Goal: Transaction & Acquisition: Subscribe to service/newsletter

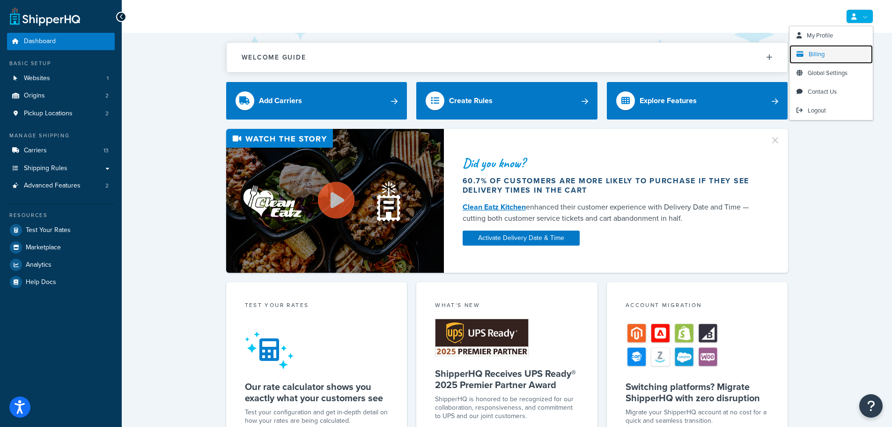
click at [835, 56] on link "Billing" at bounding box center [831, 54] width 83 height 19
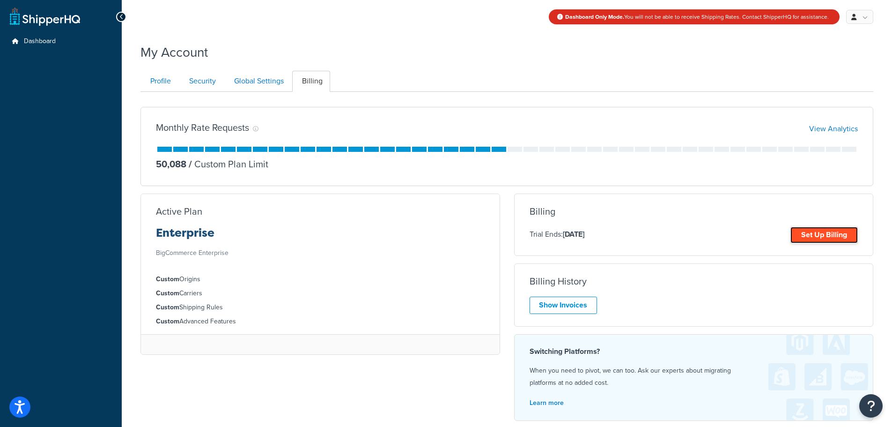
drag, startPoint x: 815, startPoint y: 234, endPoint x: 801, endPoint y: 232, distance: 14.2
click at [815, 234] on link "Set Up Billing" at bounding box center [824, 235] width 67 height 16
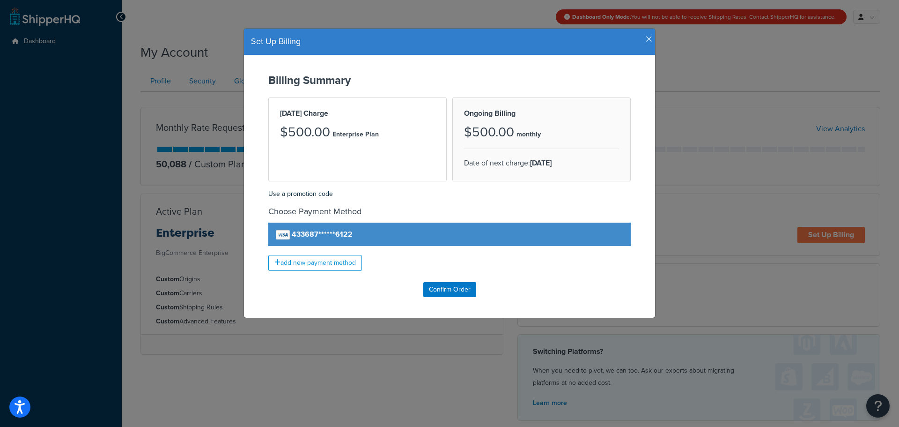
click at [648, 38] on icon "button" at bounding box center [649, 39] width 7 height 8
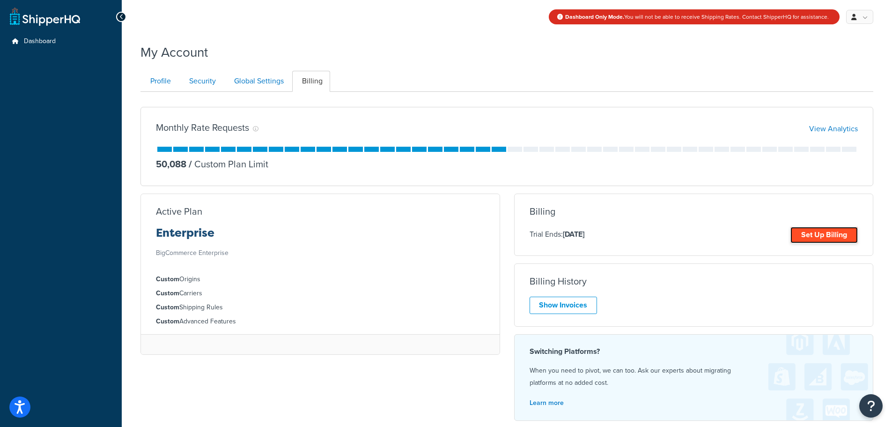
click at [819, 230] on link "Set Up Billing" at bounding box center [824, 235] width 67 height 16
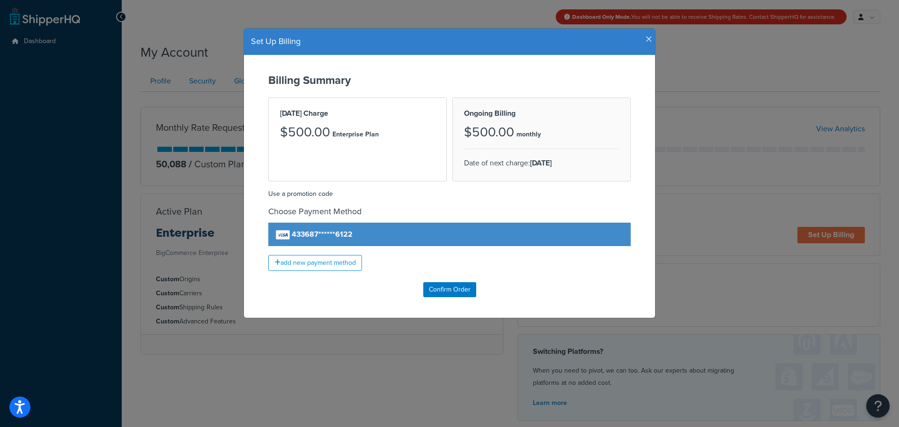
click at [641, 40] on h4 "Set Up Billing" at bounding box center [449, 42] width 397 height 12
click at [642, 38] on h4 "Set Up Billing" at bounding box center [449, 42] width 397 height 12
click at [646, 37] on icon "button" at bounding box center [649, 39] width 7 height 8
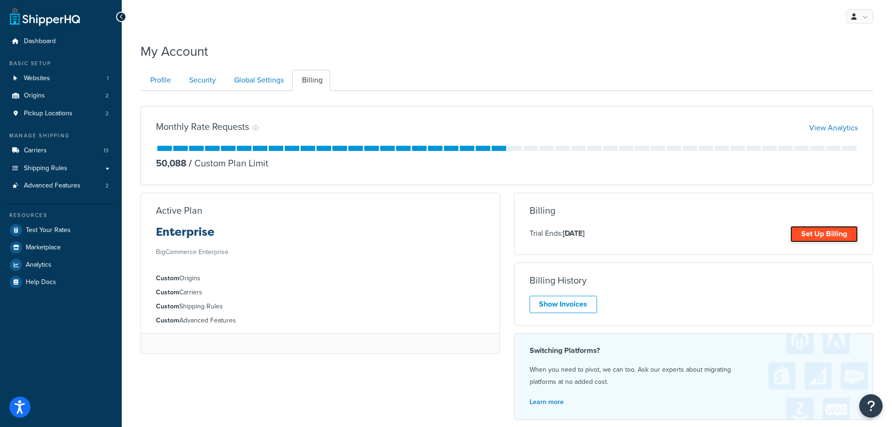
click at [816, 231] on link "Set Up Billing" at bounding box center [824, 234] width 67 height 16
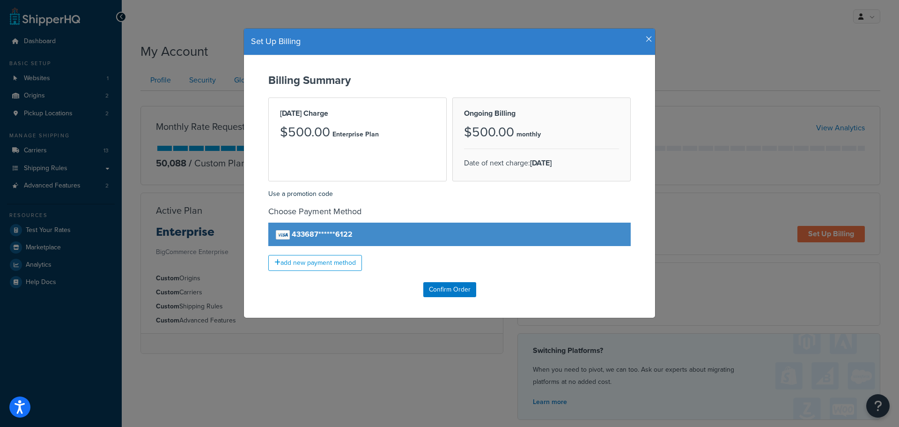
click at [641, 42] on h4 "Set Up Billing" at bounding box center [449, 42] width 397 height 12
click at [646, 40] on icon "button" at bounding box center [649, 39] width 7 height 8
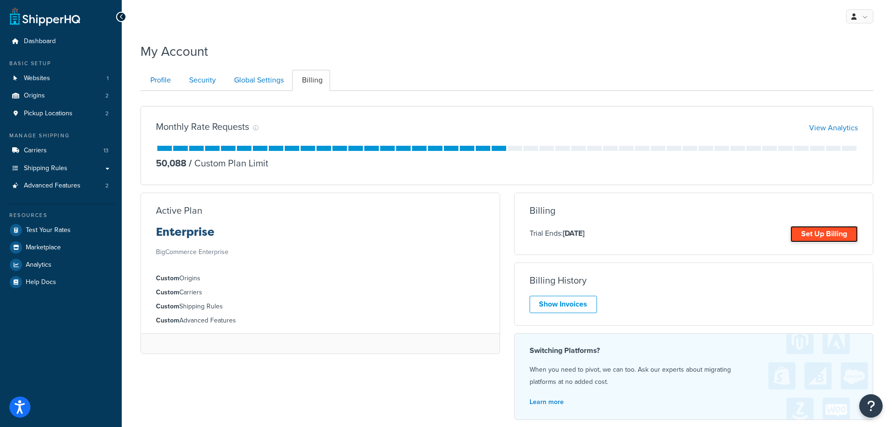
drag, startPoint x: 833, startPoint y: 233, endPoint x: 828, endPoint y: 234, distance: 5.6
click at [832, 233] on link "Set Up Billing" at bounding box center [824, 234] width 67 height 16
click at [460, 59] on div "My Account" at bounding box center [507, 48] width 733 height 23
click at [805, 227] on body "For screen-reader mode - click the first button of the website Accessibility Sc…" at bounding box center [446, 262] width 892 height 525
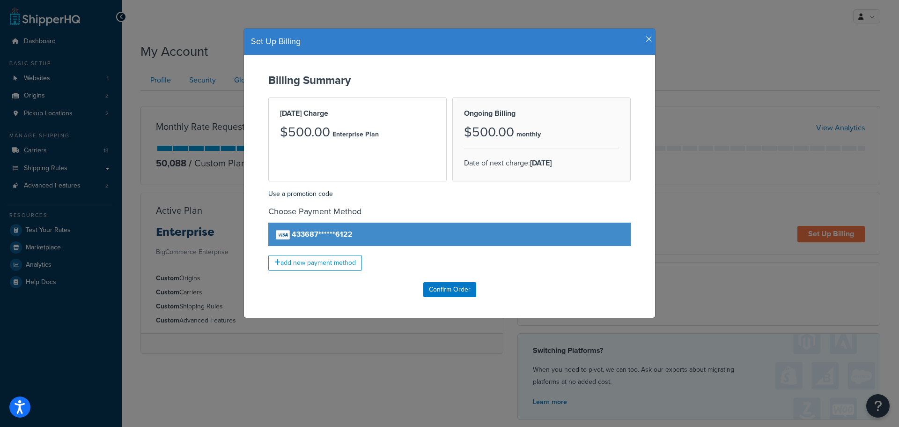
click at [646, 38] on icon "button" at bounding box center [649, 39] width 7 height 8
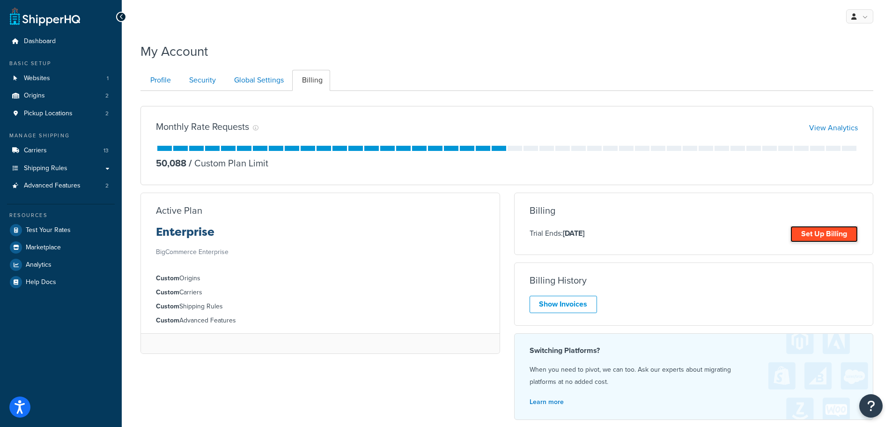
click at [804, 231] on link "Set Up Billing" at bounding box center [824, 234] width 67 height 16
click at [816, 230] on link "Set Up Billing" at bounding box center [824, 234] width 67 height 16
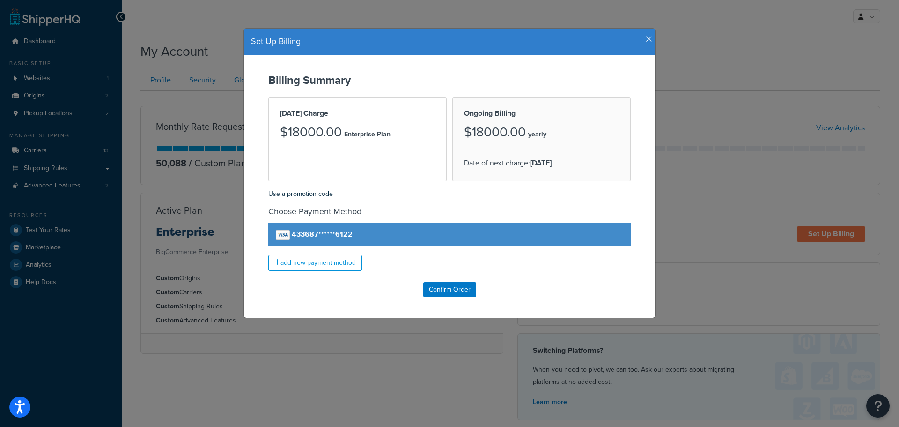
drag, startPoint x: 643, startPoint y: 40, endPoint x: 653, endPoint y: 36, distance: 11.4
click at [646, 38] on icon "button" at bounding box center [649, 39] width 7 height 8
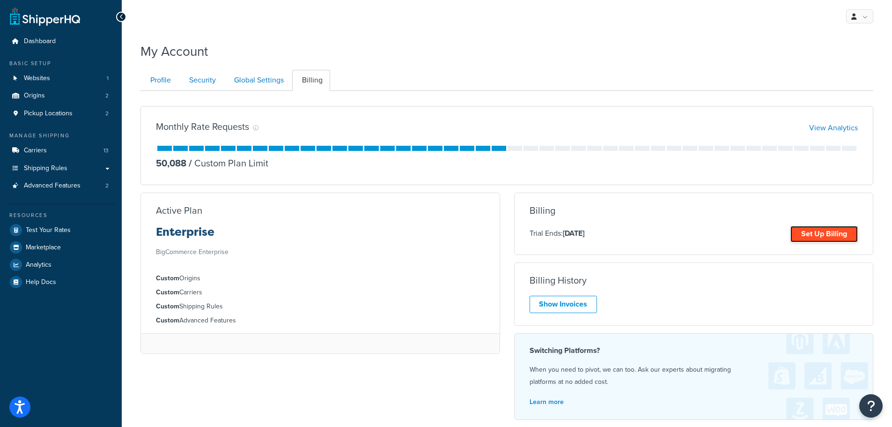
click at [809, 230] on link "Set Up Billing" at bounding box center [824, 234] width 67 height 16
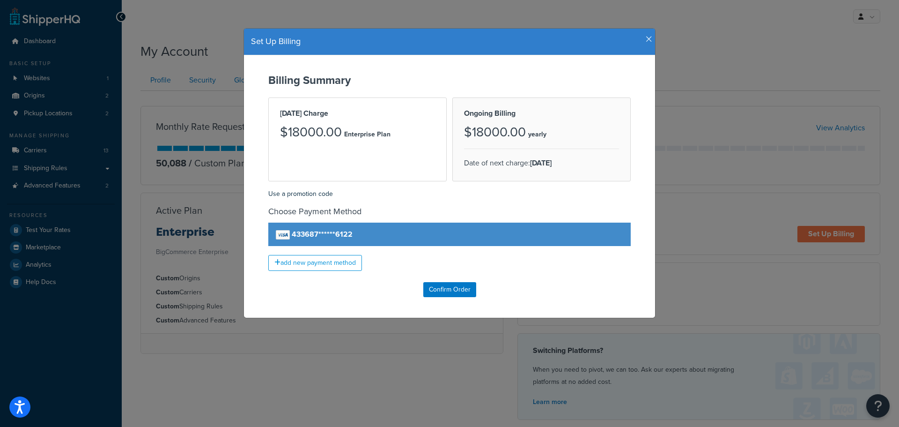
click at [647, 40] on icon "button" at bounding box center [649, 39] width 7 height 8
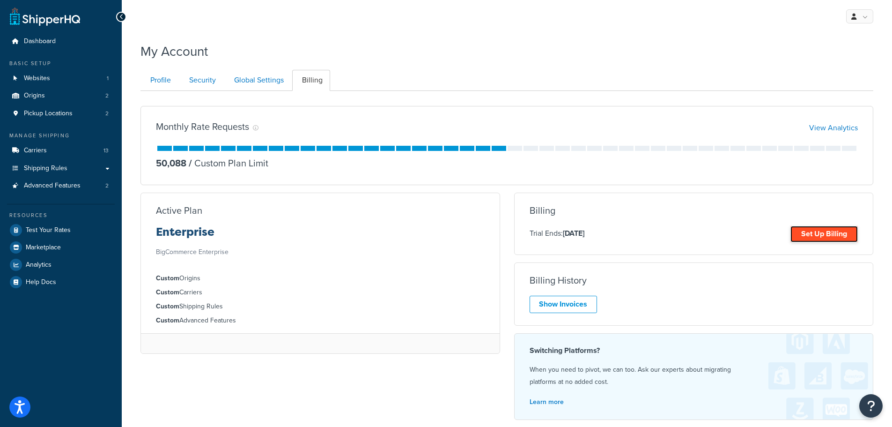
click at [811, 228] on link "Set Up Billing" at bounding box center [824, 234] width 67 height 16
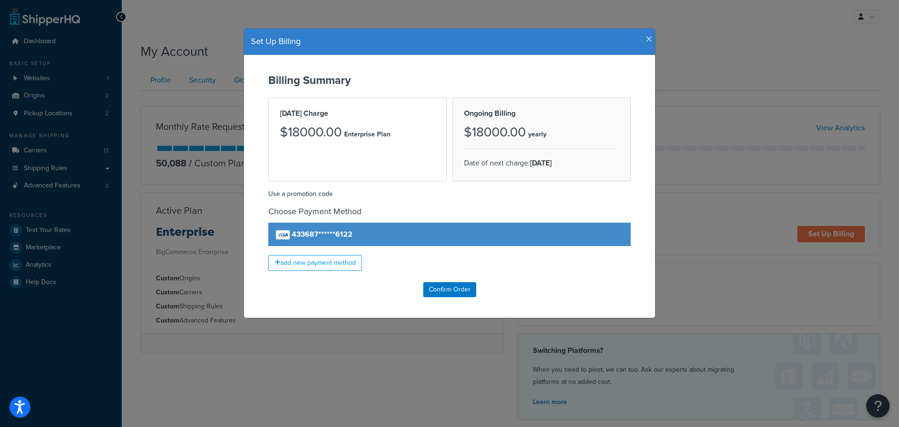
click at [646, 38] on icon "button" at bounding box center [649, 39] width 7 height 8
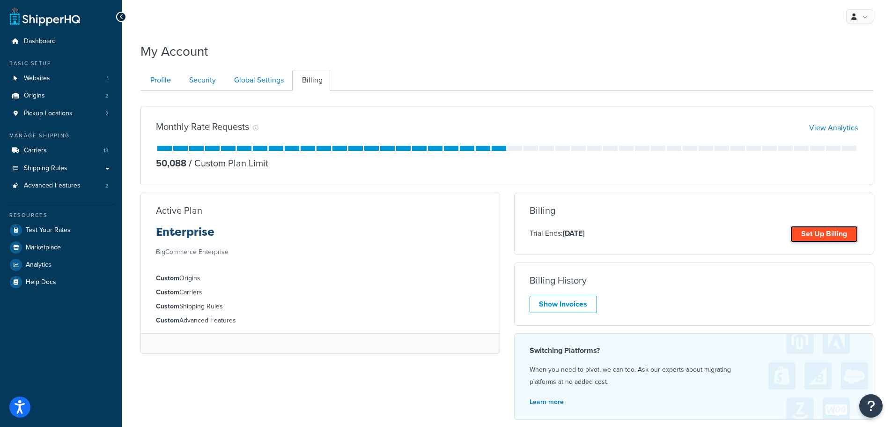
drag, startPoint x: 818, startPoint y: 229, endPoint x: 804, endPoint y: 229, distance: 13.6
click at [819, 230] on link "Set Up Billing" at bounding box center [824, 234] width 67 height 16
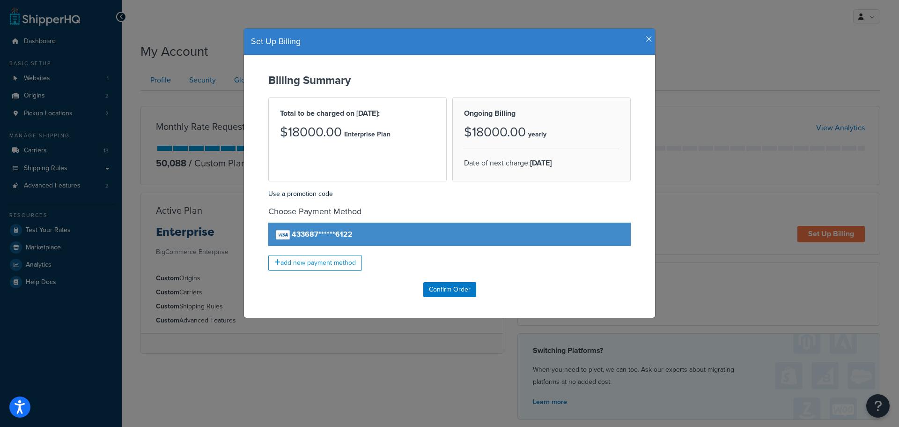
click at [646, 38] on icon "button" at bounding box center [649, 39] width 7 height 8
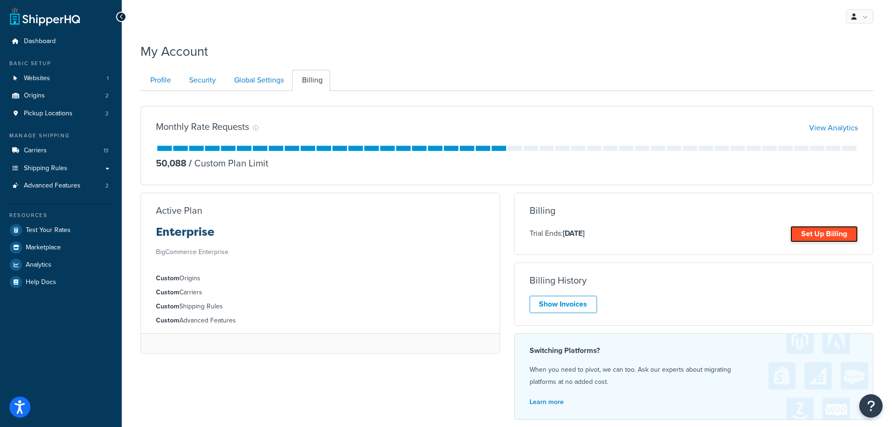
click at [842, 233] on link "Set Up Billing" at bounding box center [824, 234] width 67 height 16
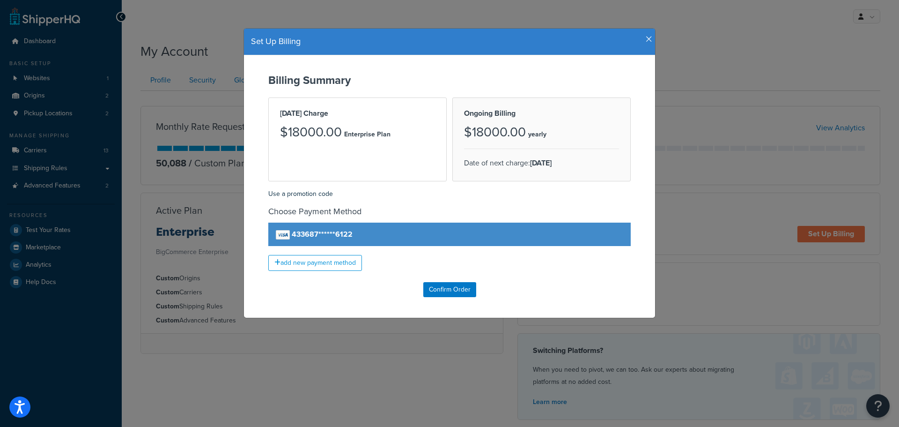
drag, startPoint x: 642, startPoint y: 36, endPoint x: 640, endPoint y: 23, distance: 13.2
click at [638, 29] on div "Set Up Billing" at bounding box center [449, 42] width 411 height 27
click at [646, 41] on icon "button" at bounding box center [649, 39] width 7 height 8
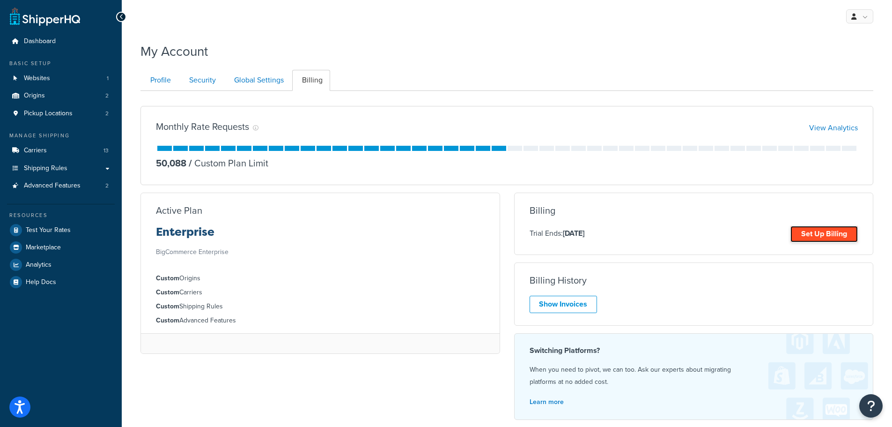
click at [808, 236] on link "Set Up Billing" at bounding box center [824, 234] width 67 height 16
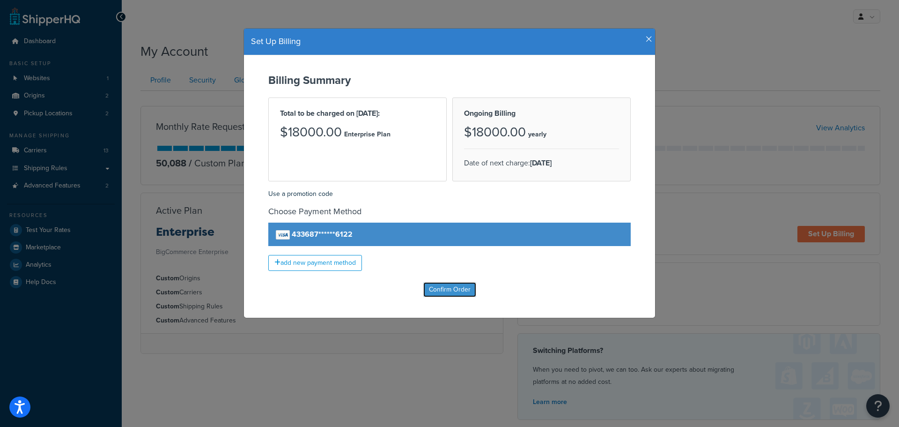
drag, startPoint x: 443, startPoint y: 288, endPoint x: 495, endPoint y: 278, distance: 53.3
click at [475, 282] on form "Billing Summary Total to be charged on Aug 30, 2025: $18000.00 Enterprise Plan …" at bounding box center [449, 185] width 393 height 223
click at [446, 289] on input "Confirm Order" at bounding box center [449, 289] width 53 height 15
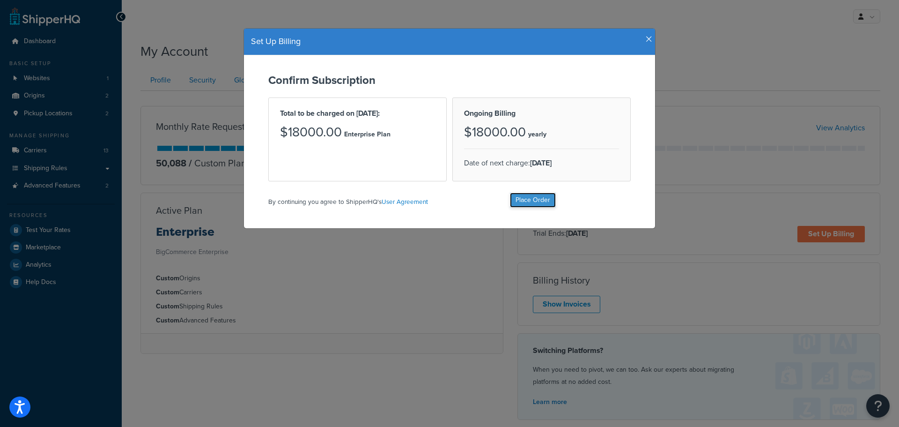
click at [526, 196] on input "Place Order" at bounding box center [533, 200] width 46 height 15
type input "Place Order"
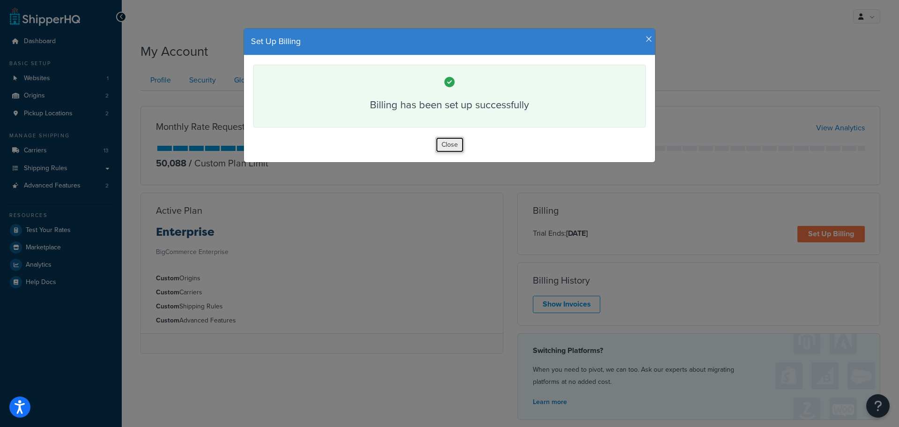
click at [437, 145] on button "Close" at bounding box center [450, 145] width 29 height 16
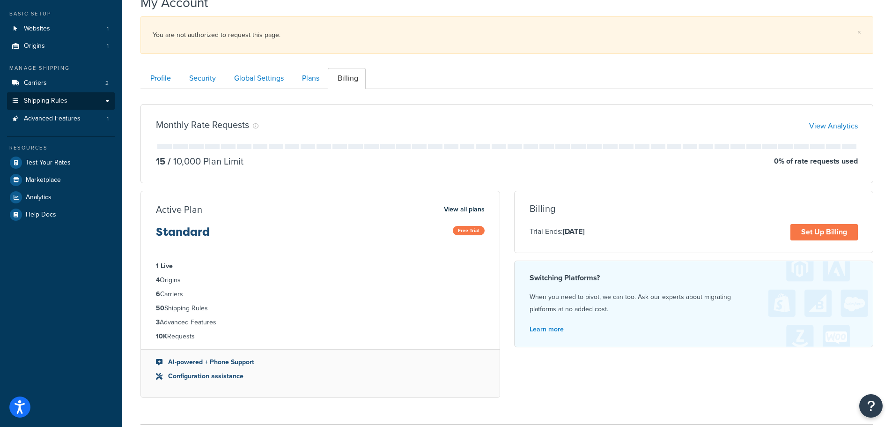
scroll to position [20, 0]
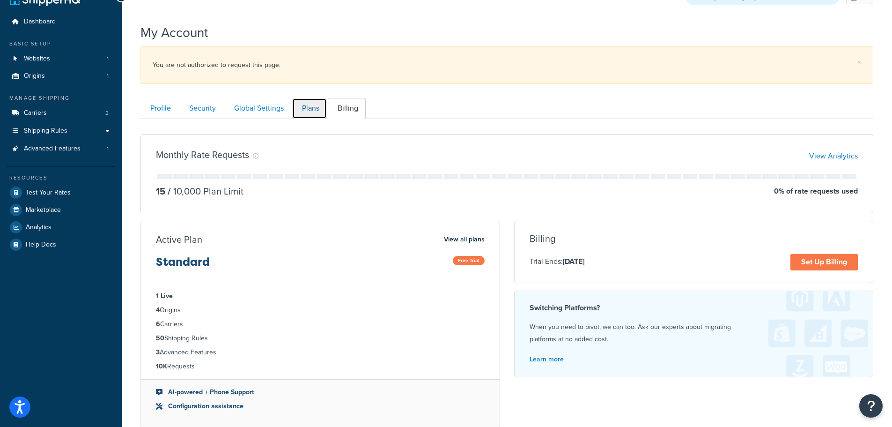
click at [313, 110] on link "Plans" at bounding box center [309, 108] width 35 height 21
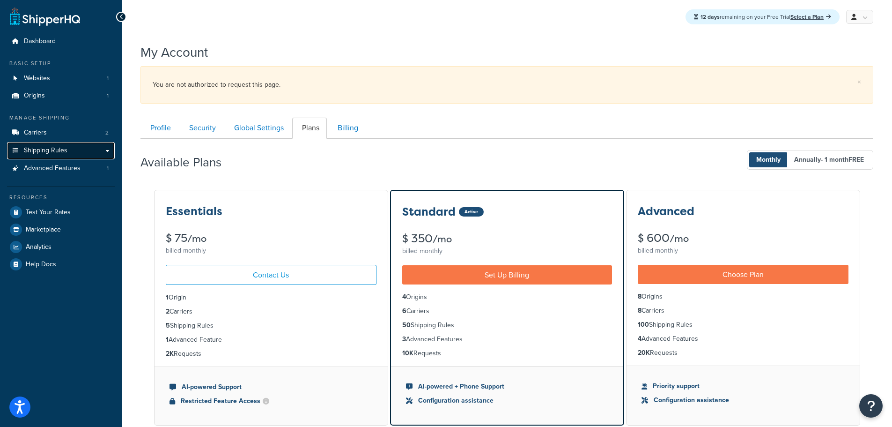
click at [50, 156] on link "Shipping Rules" at bounding box center [61, 150] width 108 height 17
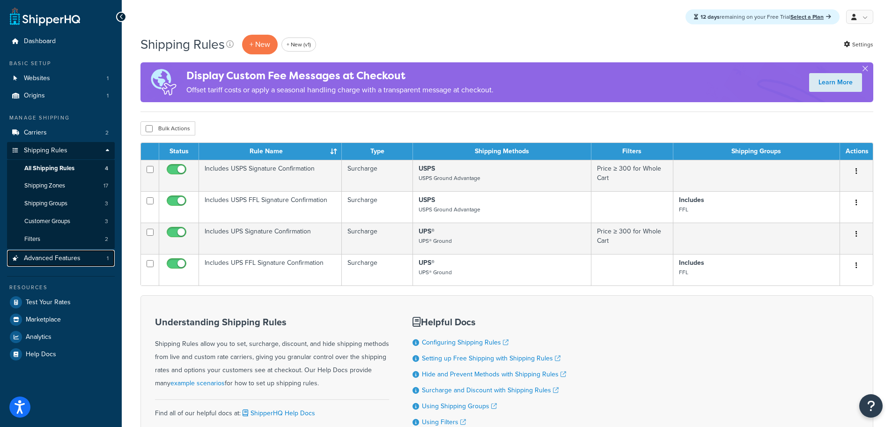
click at [65, 256] on span "Advanced Features" at bounding box center [52, 258] width 57 height 8
